Goal: Transaction & Acquisition: Purchase product/service

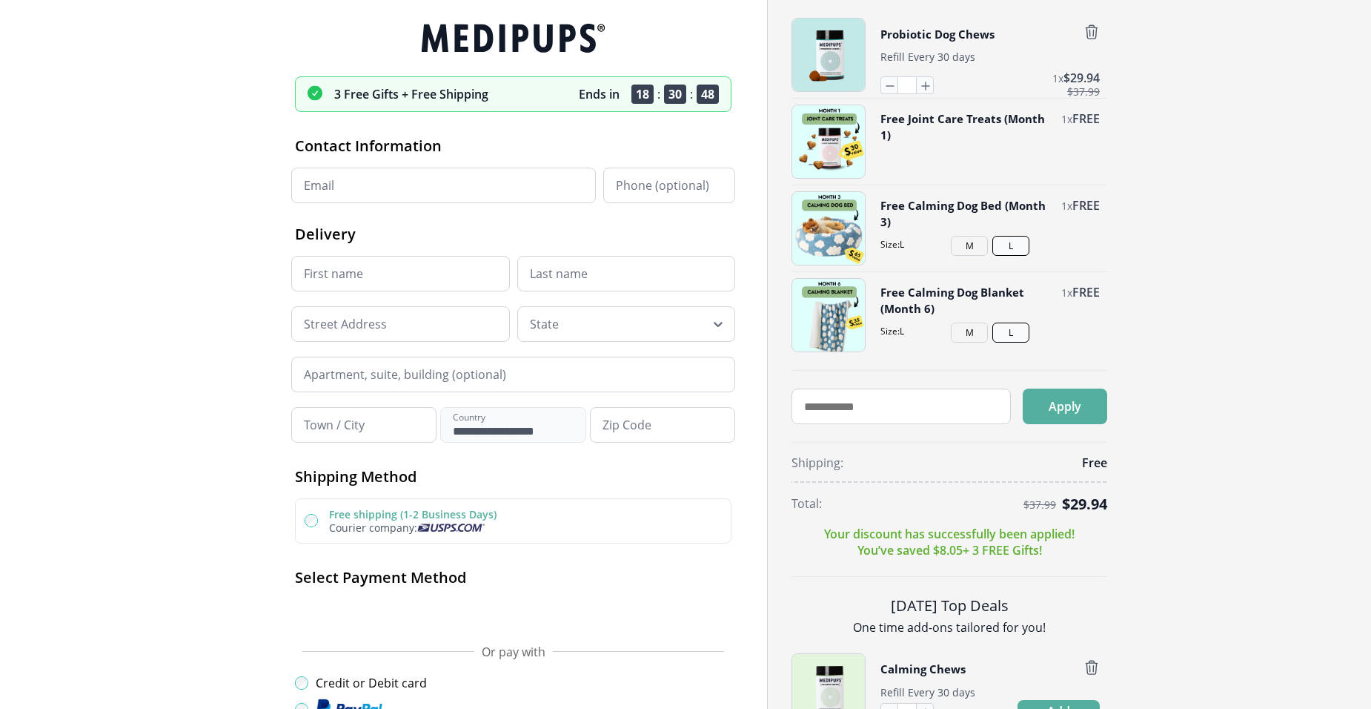
click at [807, 42] on img "button" at bounding box center [828, 55] width 73 height 73
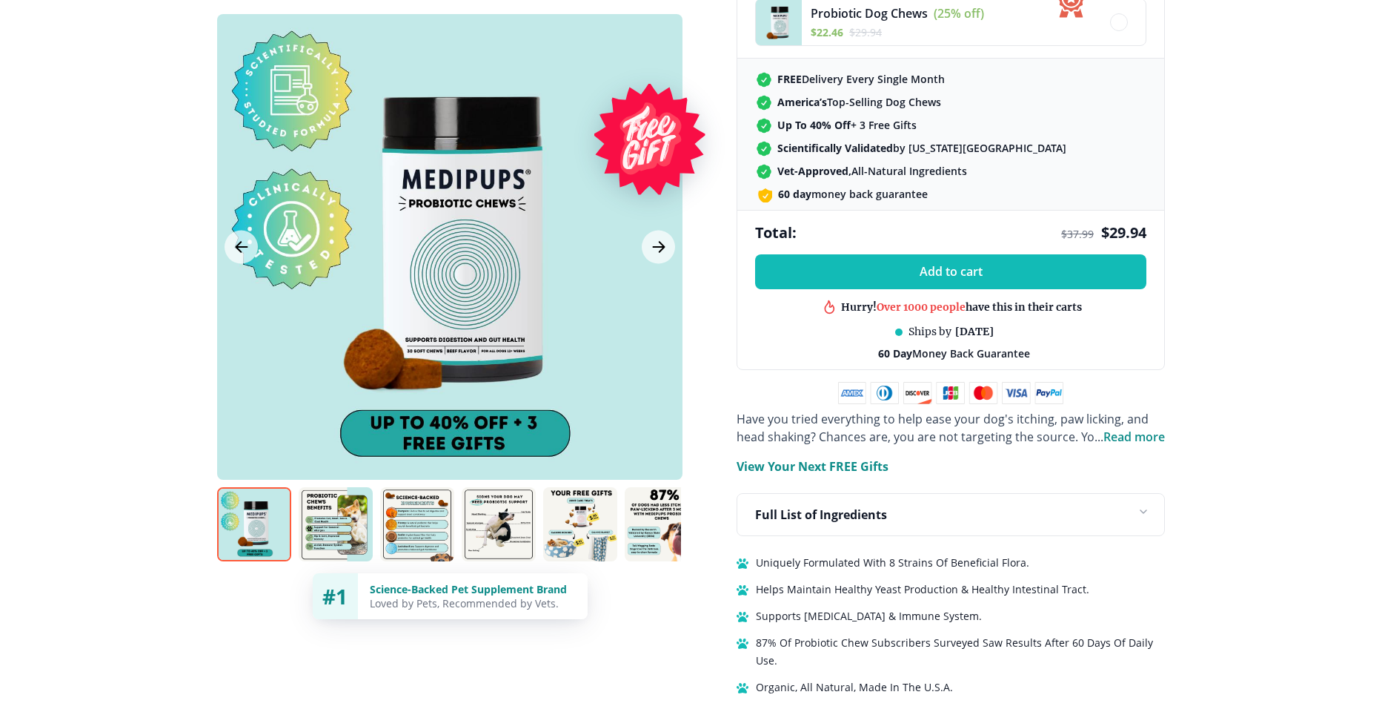
scroll to position [563, 0]
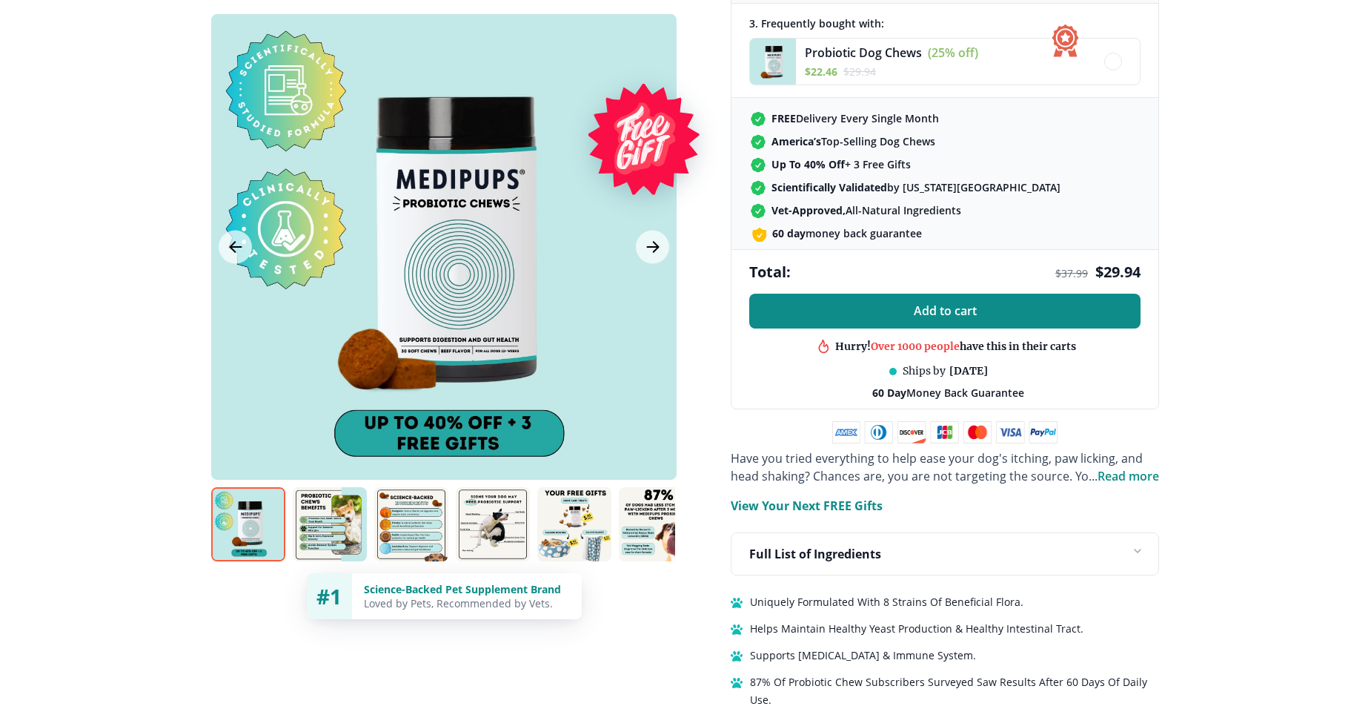
click at [953, 308] on span "Add to cart" at bounding box center [945, 311] width 63 height 14
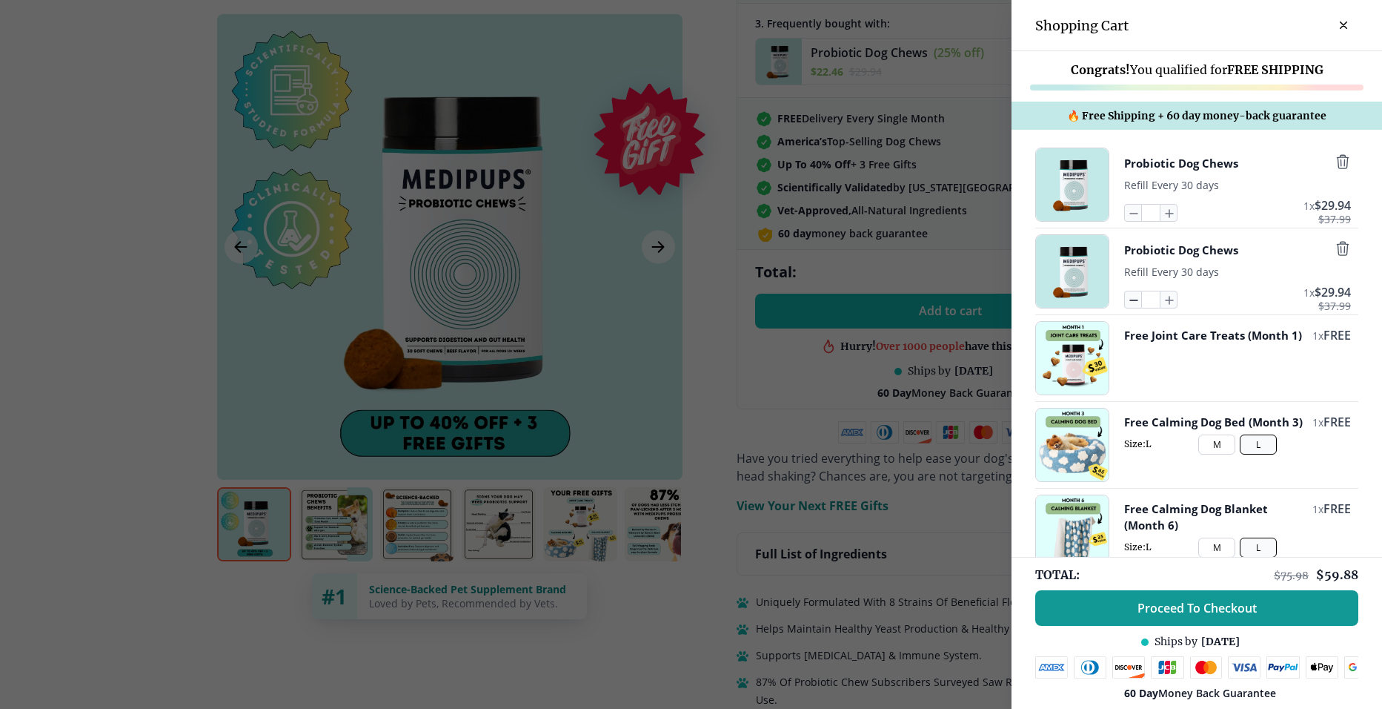
click at [1125, 305] on icon "button" at bounding box center [1133, 299] width 16 height 16
click at [1125, 303] on icon "button" at bounding box center [1133, 299] width 16 height 16
click at [1125, 305] on icon "button" at bounding box center [1133, 299] width 16 height 16
click at [1126, 303] on icon "button" at bounding box center [1133, 299] width 16 height 16
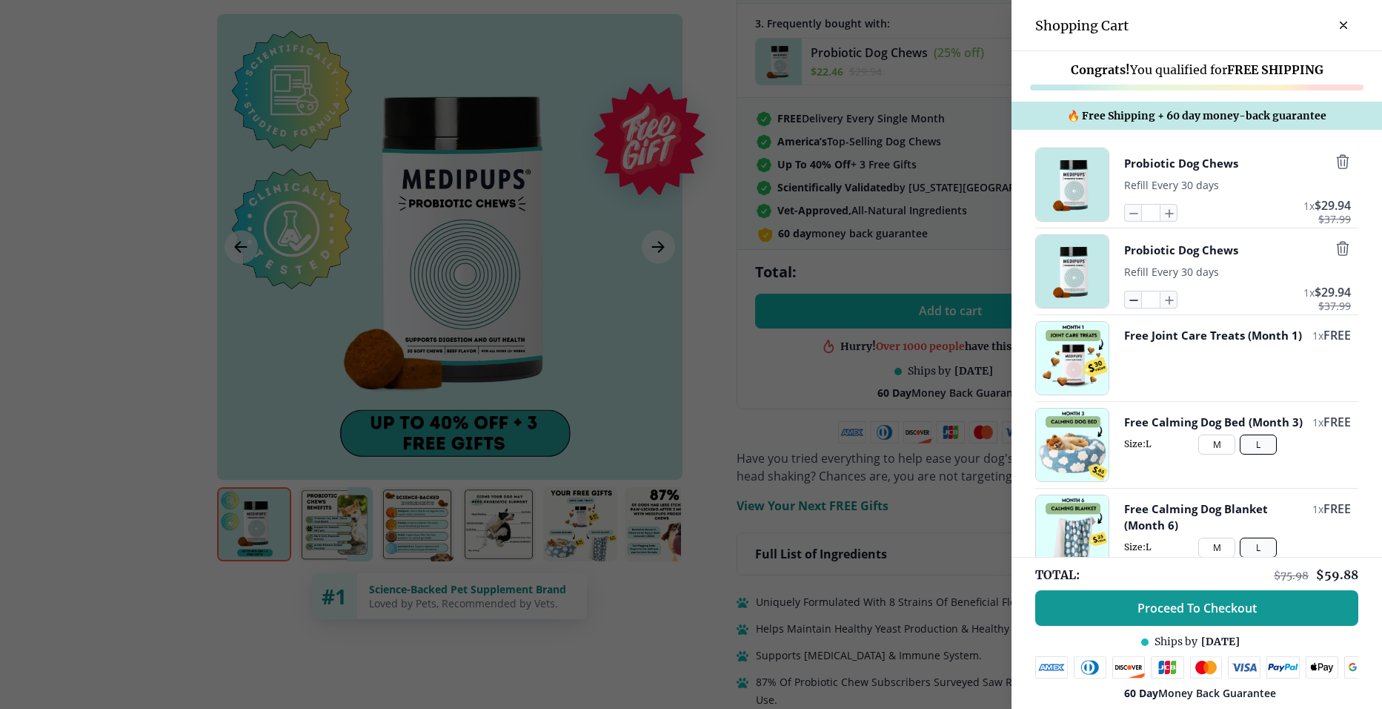
click at [1125, 302] on icon "button" at bounding box center [1133, 299] width 16 height 16
click at [1129, 219] on icon "button" at bounding box center [1133, 213] width 16 height 16
click at [1125, 213] on icon "button" at bounding box center [1133, 213] width 16 height 16
click at [1142, 302] on input "*" at bounding box center [1151, 300] width 18 height 18
drag, startPoint x: 1122, startPoint y: 213, endPoint x: 1245, endPoint y: 162, distance: 133.3
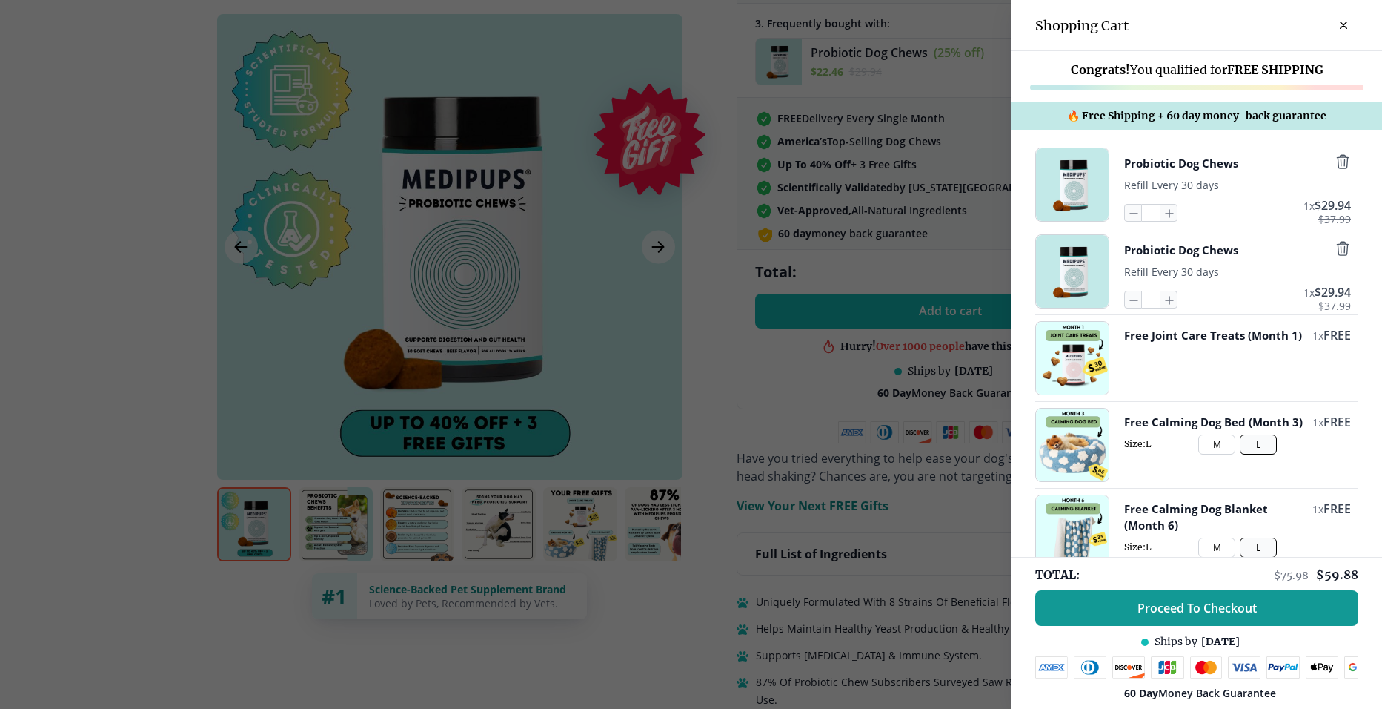
click at [1245, 162] on div "Probiotic Dog Chews" at bounding box center [1238, 162] width 227 height 19
click at [1125, 215] on icon "button" at bounding box center [1133, 213] width 16 height 16
click at [1142, 209] on input "*" at bounding box center [1151, 213] width 18 height 18
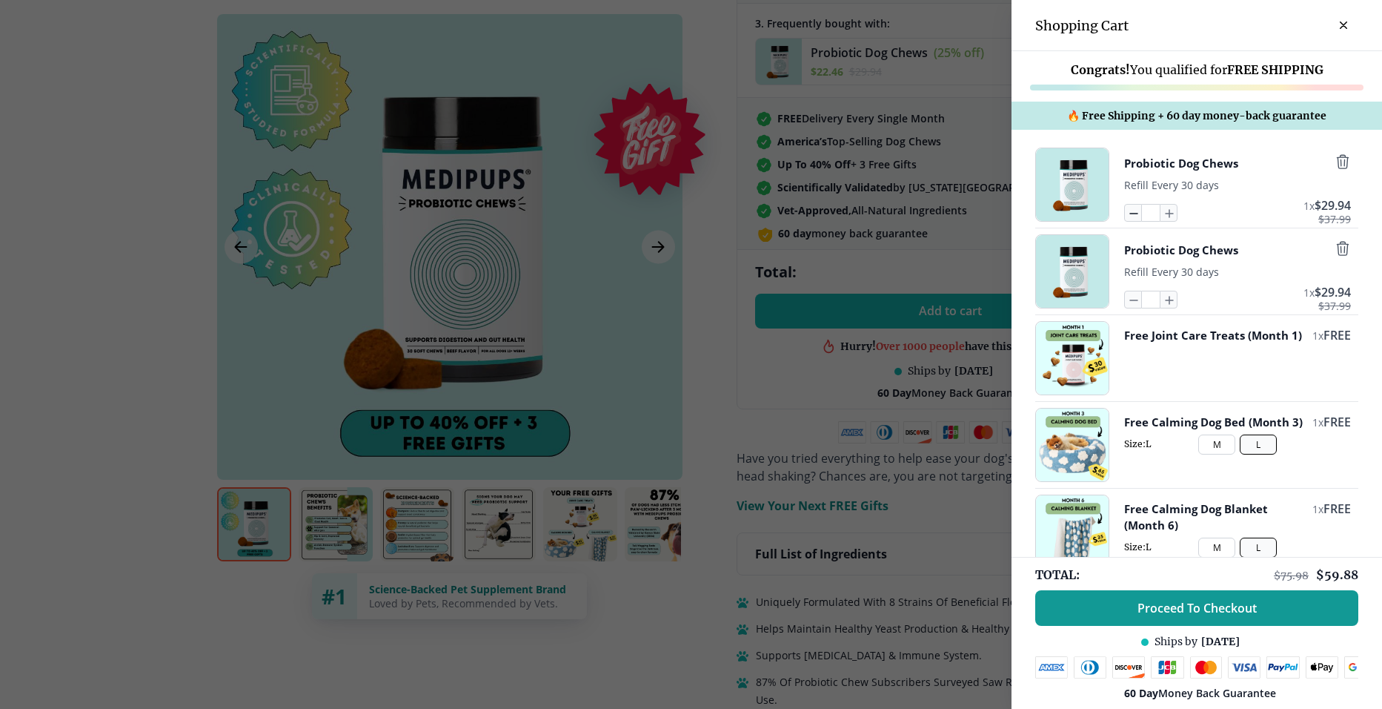
click at [1125, 210] on icon "button" at bounding box center [1133, 213] width 16 height 16
click at [1125, 211] on icon "button" at bounding box center [1133, 213] width 16 height 16
click at [1161, 214] on icon "button" at bounding box center [1169, 213] width 16 height 16
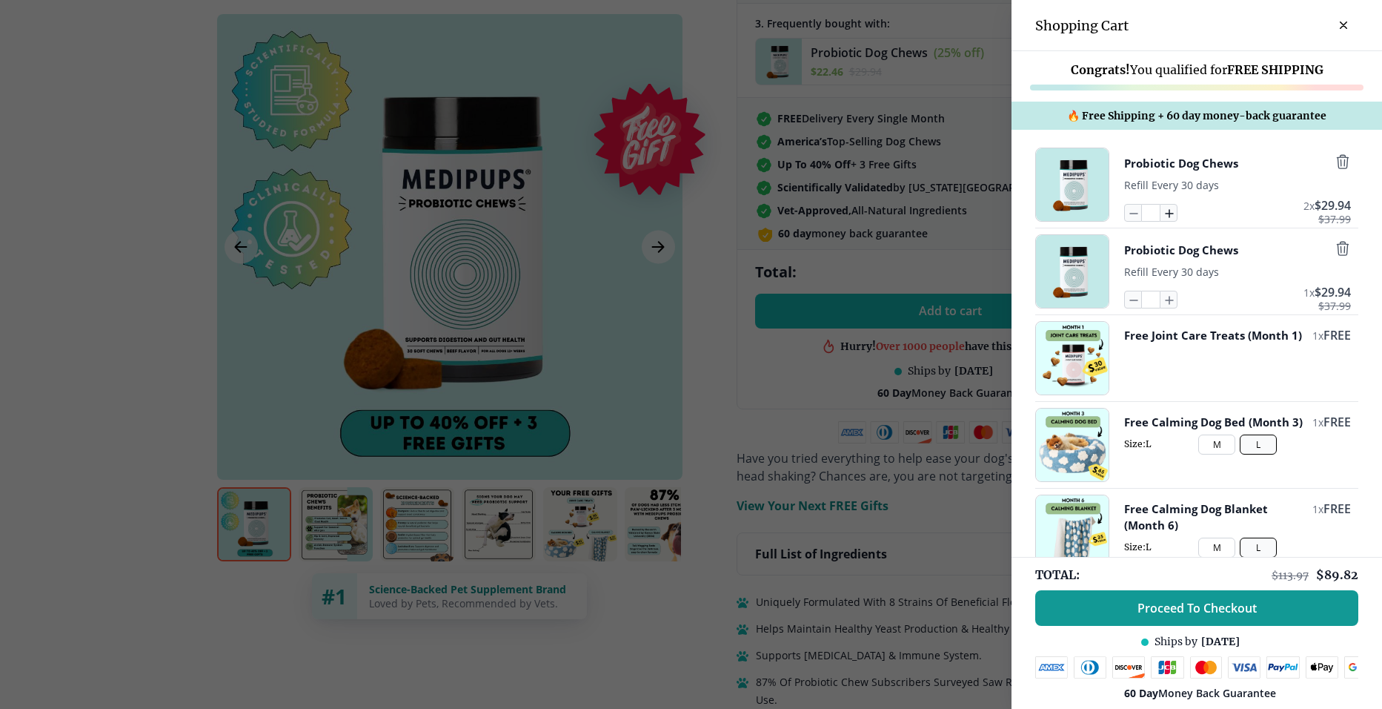
click at [1161, 214] on icon "button" at bounding box center [1169, 213] width 16 height 16
click at [1125, 213] on icon "button" at bounding box center [1133, 213] width 16 height 16
type input "*"
click at [1125, 213] on icon "button" at bounding box center [1133, 213] width 16 height 16
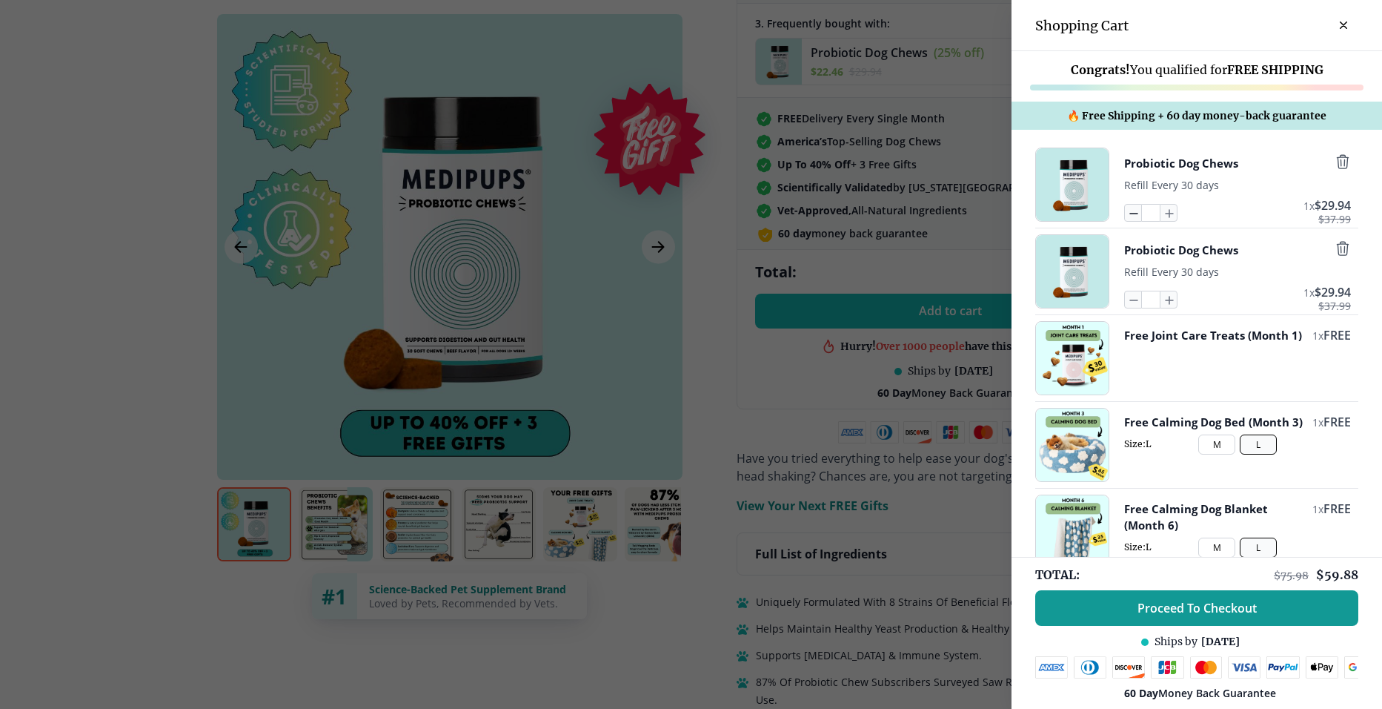
click at [1125, 213] on icon "button" at bounding box center [1133, 213] width 16 height 16
click at [1127, 306] on icon "button" at bounding box center [1133, 299] width 16 height 16
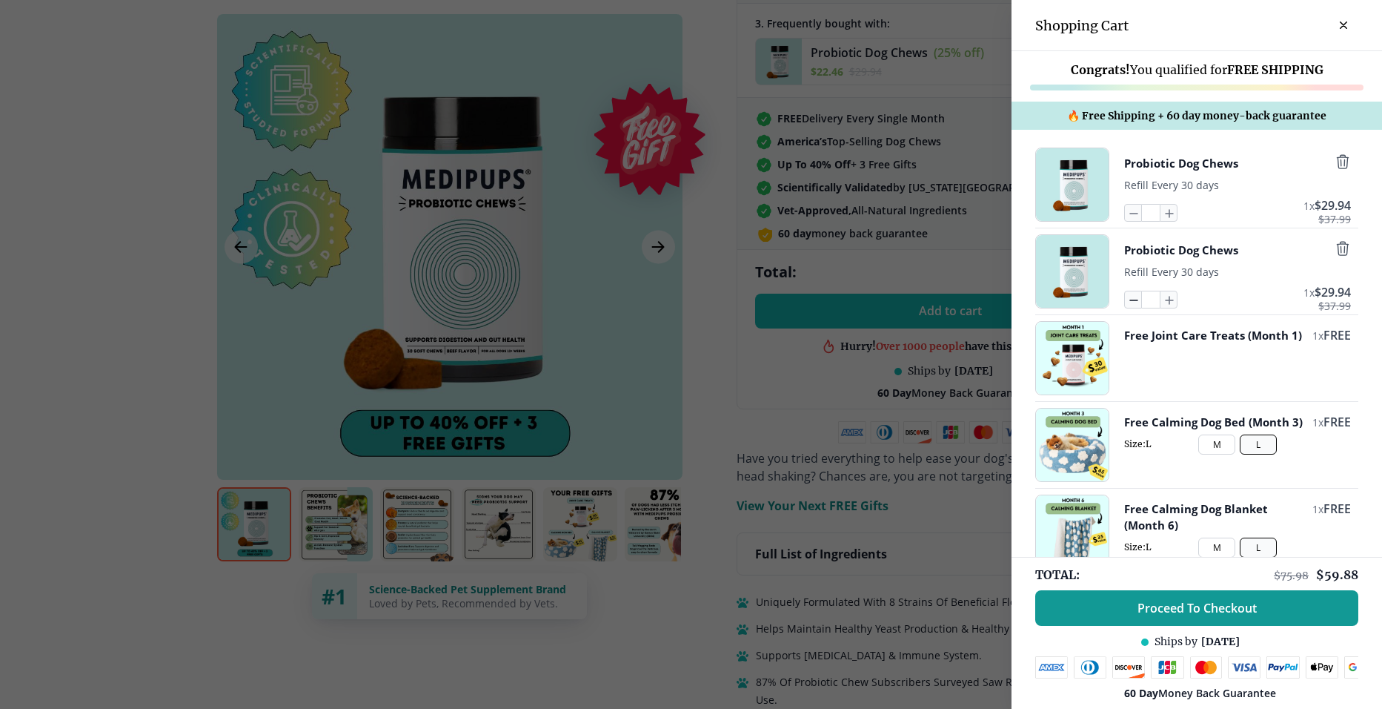
click at [1127, 306] on icon "button" at bounding box center [1133, 299] width 16 height 16
click at [1125, 291] on div "Probiotic Dog Chews Refill Every 30 days * 1 x $ 29.94 $ 37.99" at bounding box center [1238, 271] width 227 height 74
click at [1329, 17] on button "close-cart" at bounding box center [1344, 25] width 30 height 30
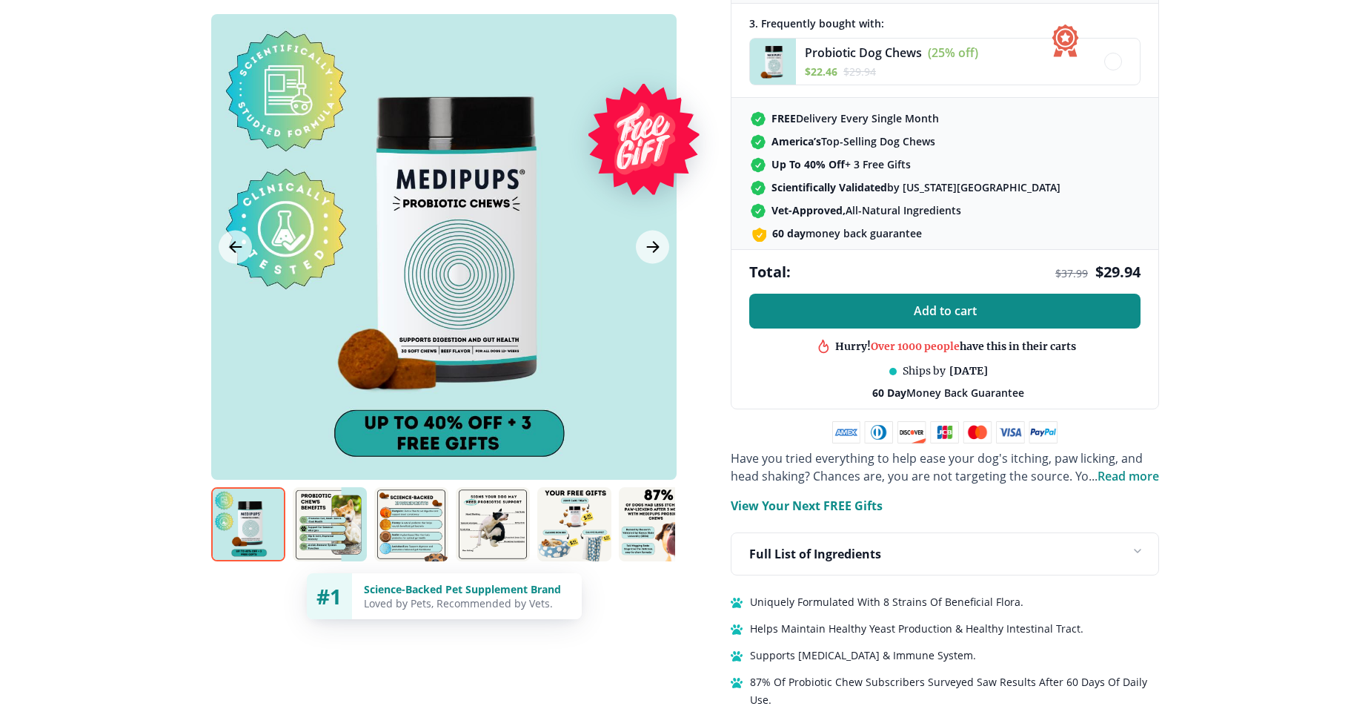
click at [938, 300] on button "Add to cart" at bounding box center [944, 311] width 391 height 35
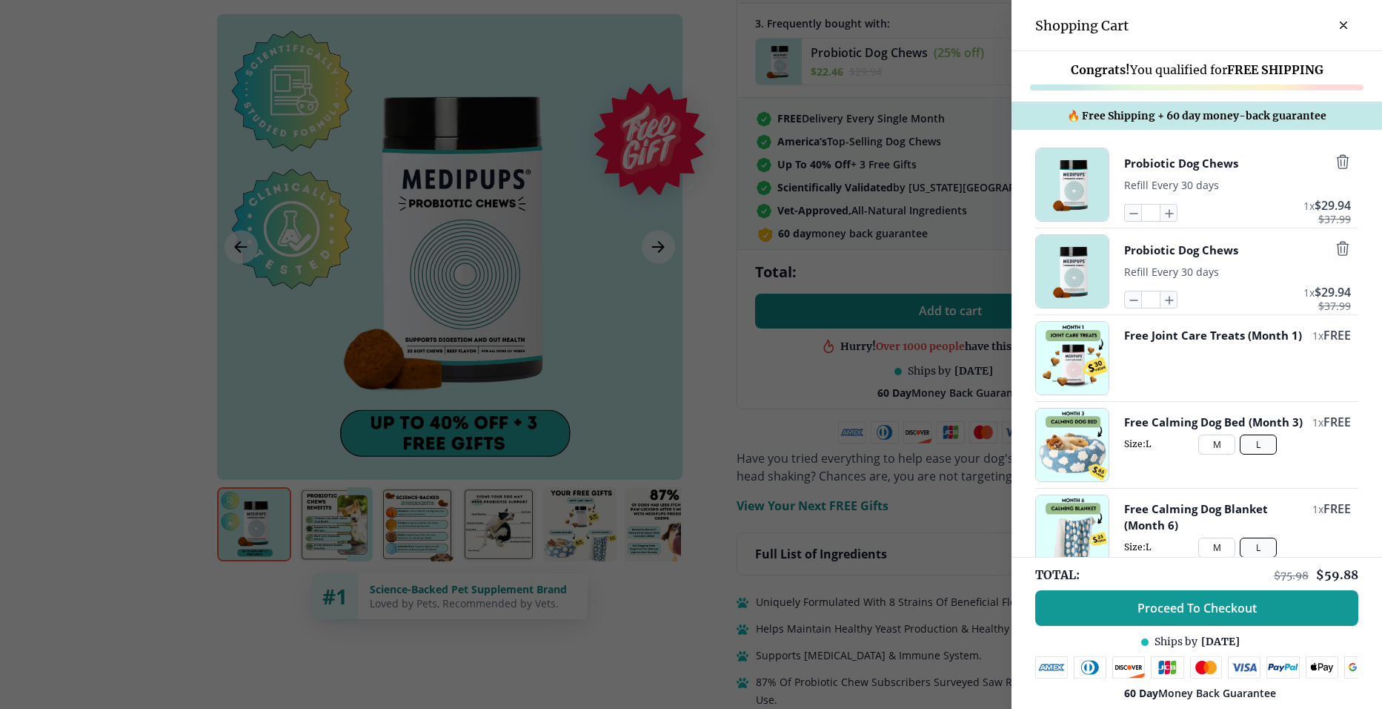
click at [938, 300] on div at bounding box center [691, 354] width 1382 height 709
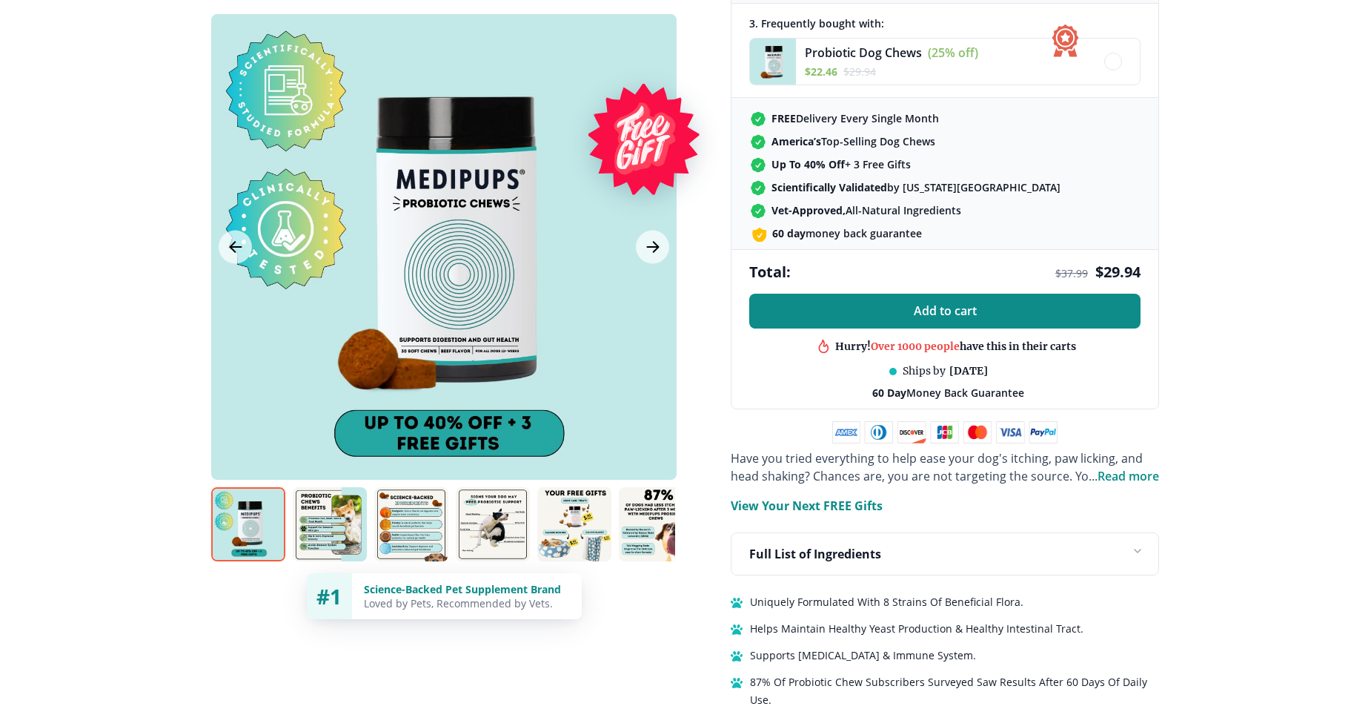
click at [930, 311] on span "Add to cart" at bounding box center [945, 311] width 63 height 14
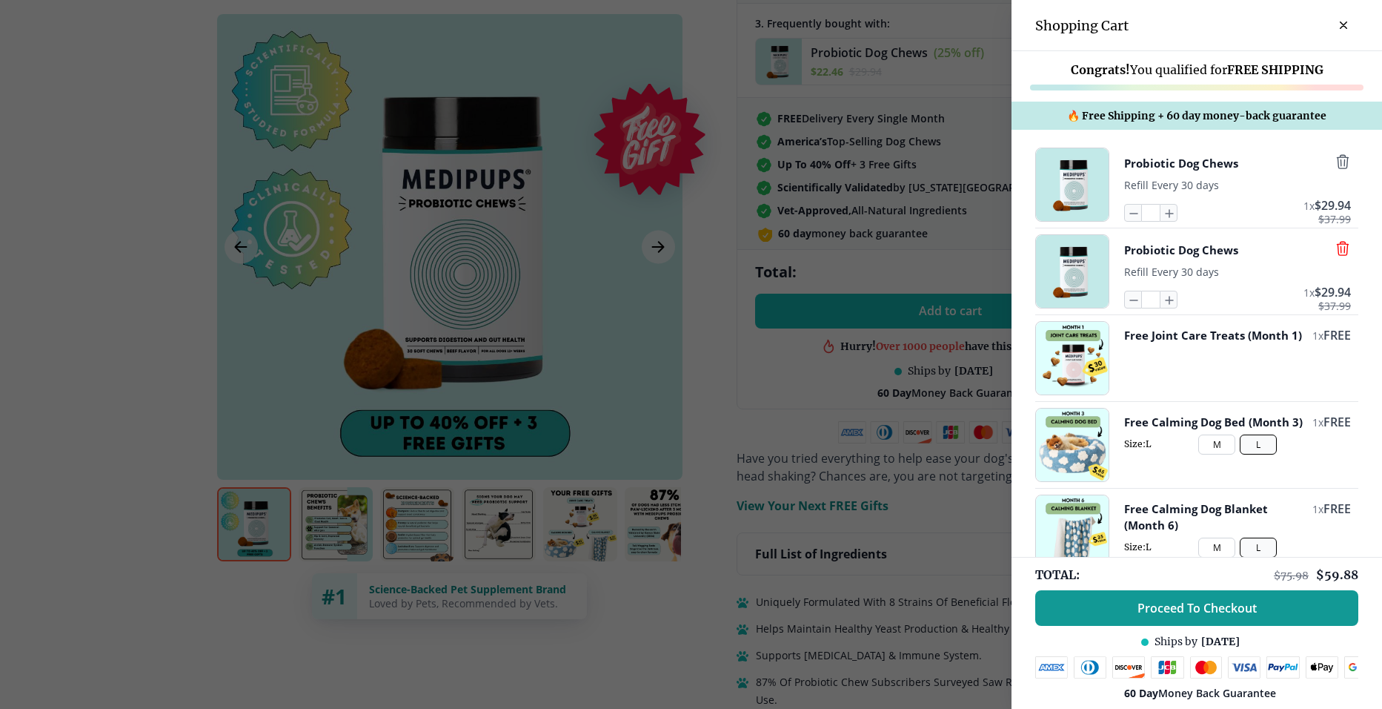
click at [1337, 245] on icon "button" at bounding box center [1342, 248] width 11 height 13
